Goal: Task Accomplishment & Management: Manage account settings

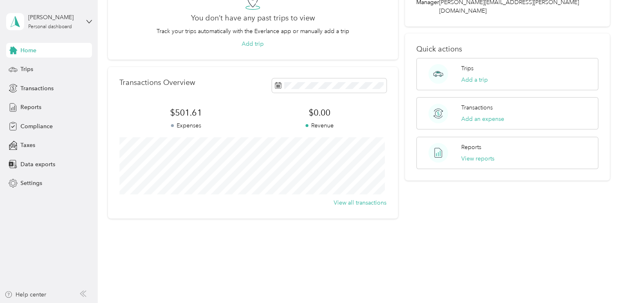
scroll to position [41, 0]
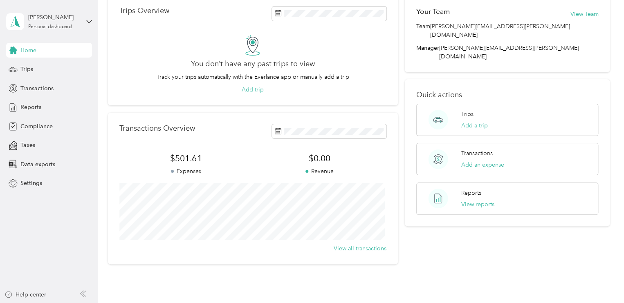
click at [185, 153] on span "$501.61" at bounding box center [185, 158] width 133 height 11
click at [349, 249] on button "View all transactions" at bounding box center [360, 249] width 53 height 9
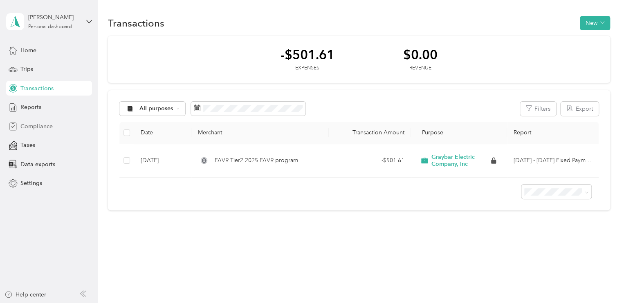
click at [57, 125] on div "Compliance" at bounding box center [49, 126] width 86 height 15
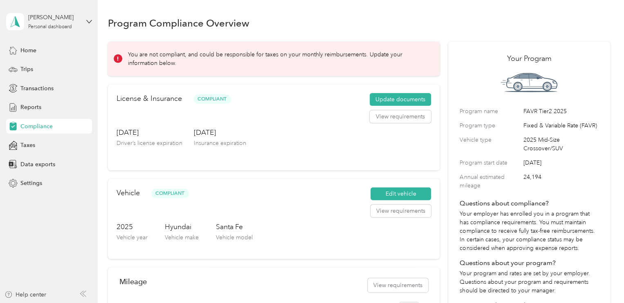
click at [252, 45] on div "You are not compliant, and could be responsible for taxes on your monthly reimb…" at bounding box center [274, 59] width 332 height 34
click at [116, 63] on span at bounding box center [118, 58] width 9 height 9
click at [45, 52] on div "Home" at bounding box center [49, 50] width 86 height 15
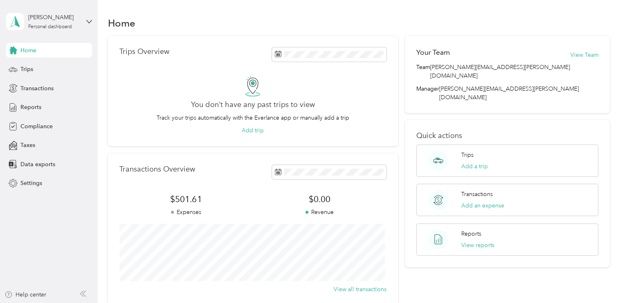
click at [252, 150] on div "Trips Overview You don’t have any past trips to view Track your trips automatic…" at bounding box center [253, 171] width 290 height 270
click at [27, 67] on span "Trips" at bounding box center [26, 69] width 13 height 9
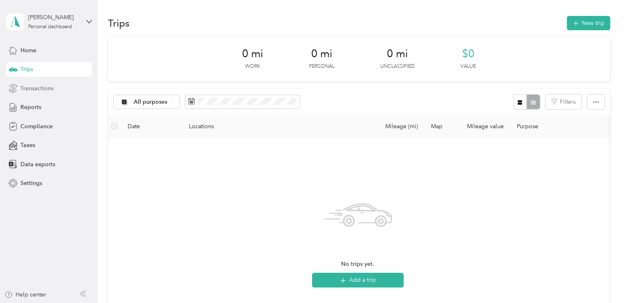
click at [31, 89] on span "Transactions" at bounding box center [36, 88] width 33 height 9
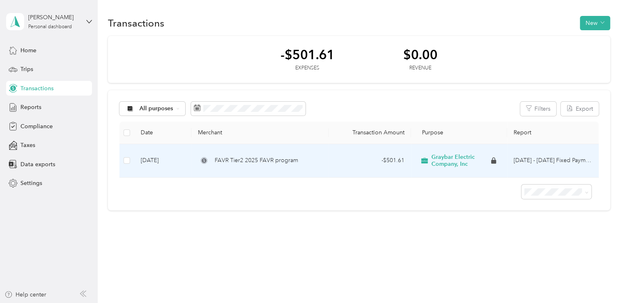
click at [260, 162] on span "FAVR Tier2 2025 FAVR program" at bounding box center [256, 160] width 83 height 9
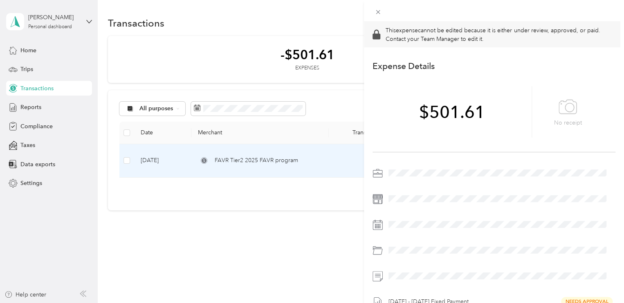
click at [28, 108] on div "This expense cannot be edited because it is either under review, approved, or p…" at bounding box center [312, 151] width 624 height 303
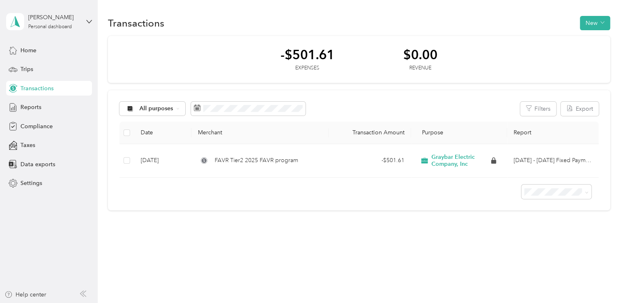
click at [28, 108] on span "Reports" at bounding box center [30, 107] width 21 height 9
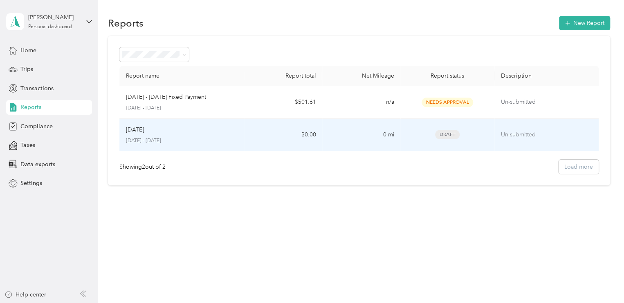
click at [190, 135] on div "Aug [DATE] - [DATE]" at bounding box center [182, 135] width 112 height 19
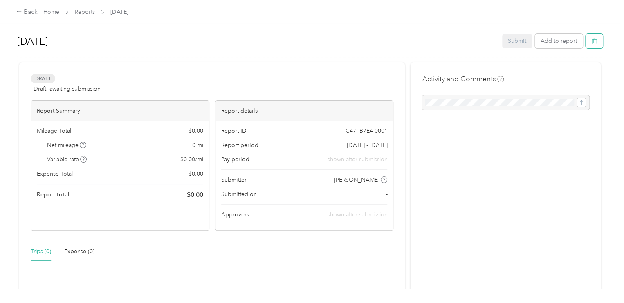
click at [595, 38] on button "button" at bounding box center [594, 41] width 17 height 14
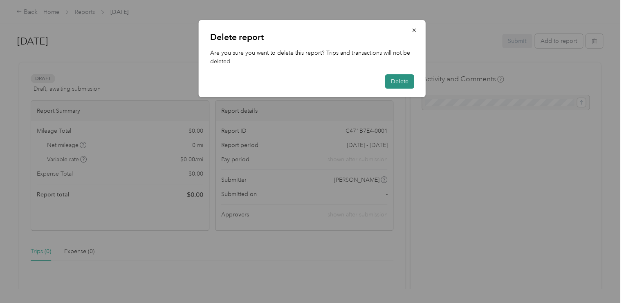
click at [406, 83] on button "Delete" at bounding box center [399, 81] width 29 height 14
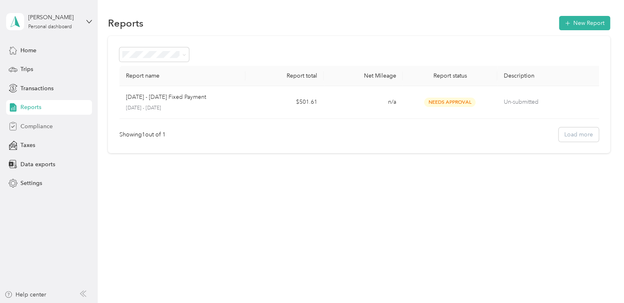
click at [47, 132] on div "Compliance" at bounding box center [49, 126] width 86 height 15
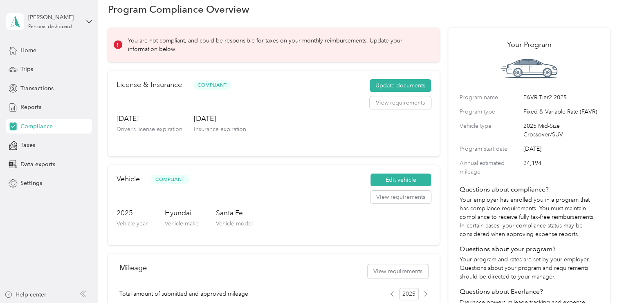
scroll to position [11, 0]
